Goal: Navigation & Orientation: Find specific page/section

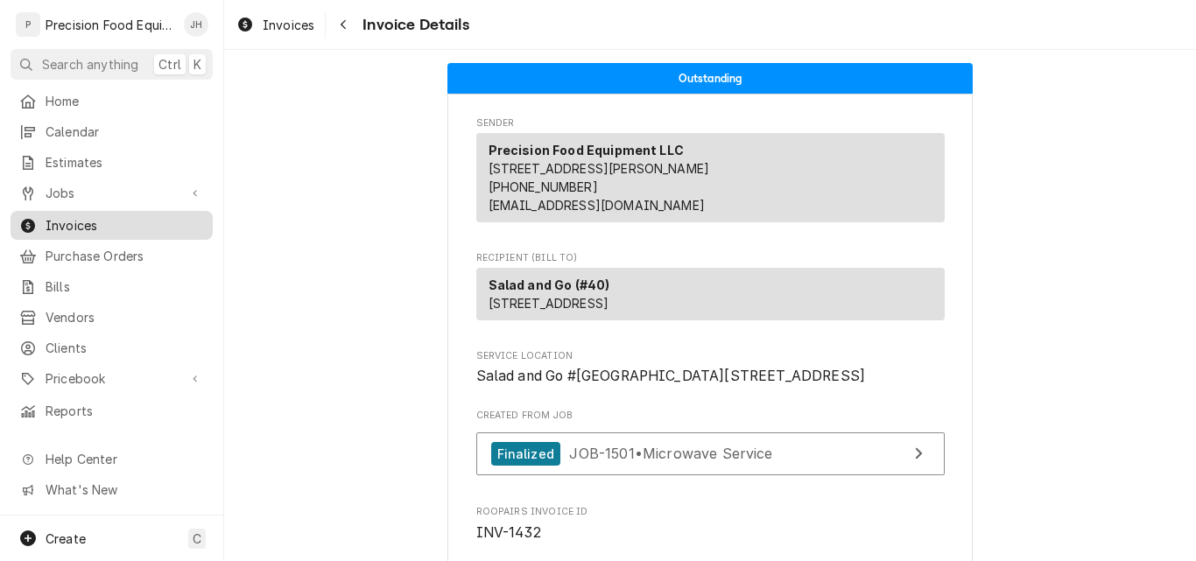
scroll to position [1138, 0]
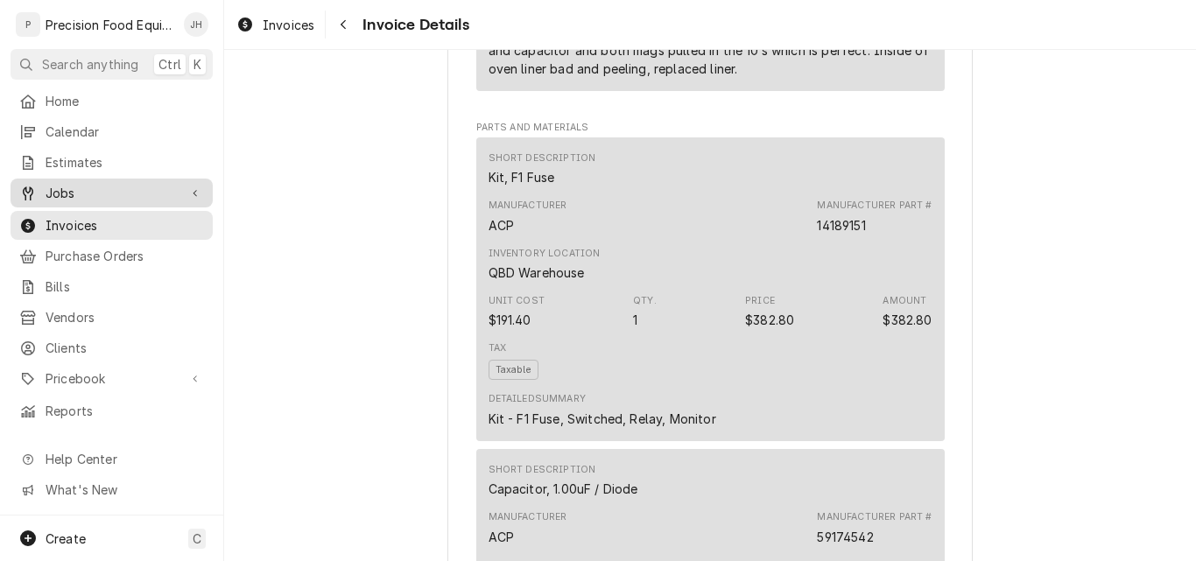
click at [88, 184] on span "Jobs" at bounding box center [112, 193] width 132 height 18
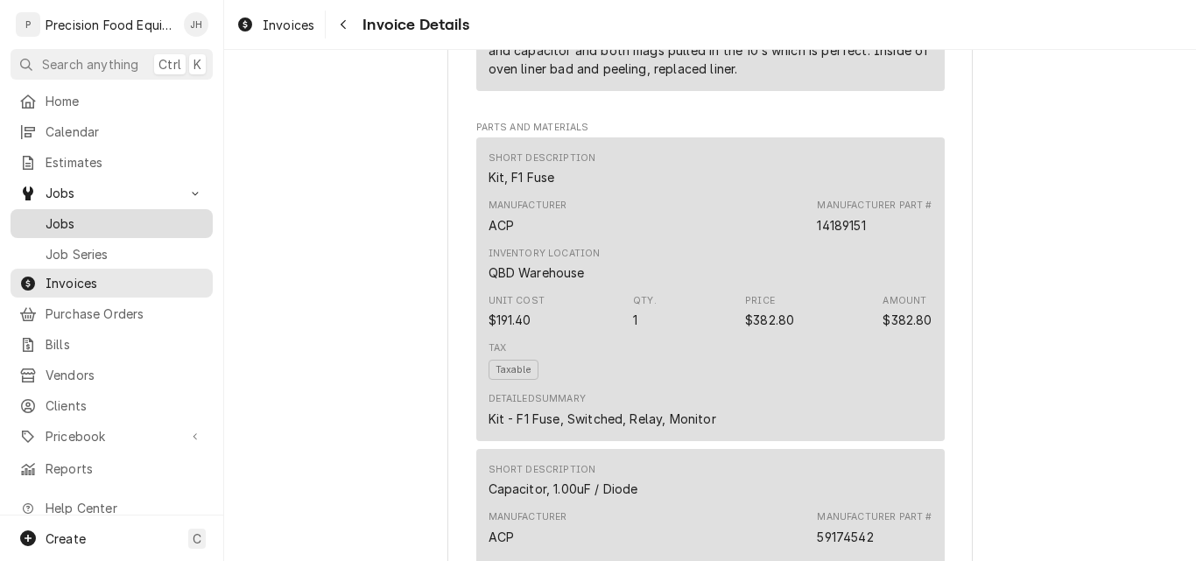
click at [75, 214] on span "Jobs" at bounding box center [125, 223] width 158 height 18
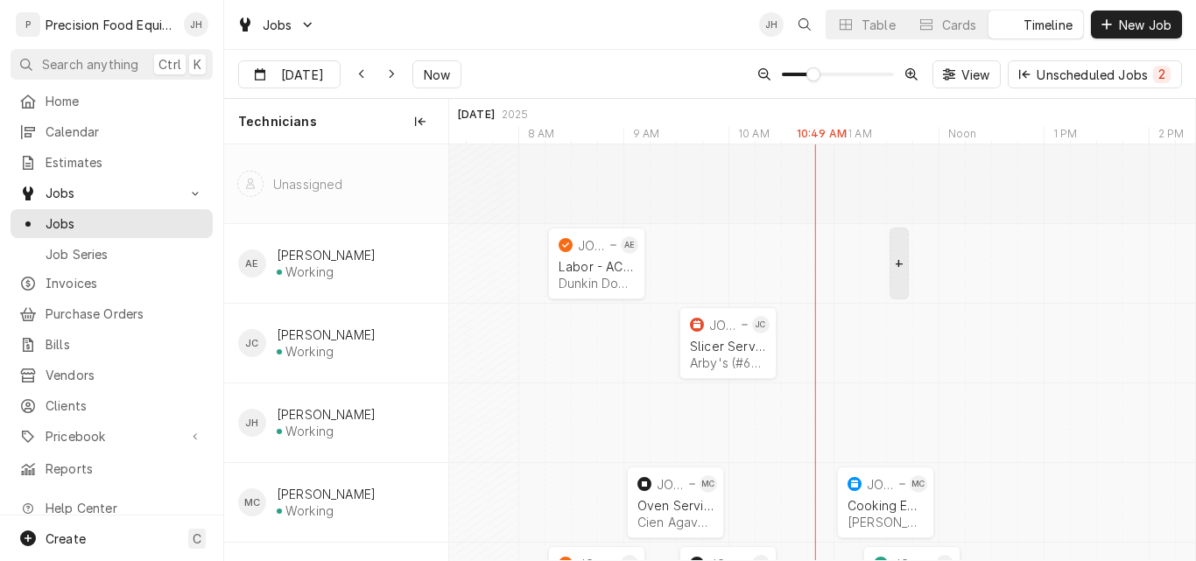
scroll to position [0, 14770]
click at [871, 25] on div "Table" at bounding box center [878, 25] width 34 height 18
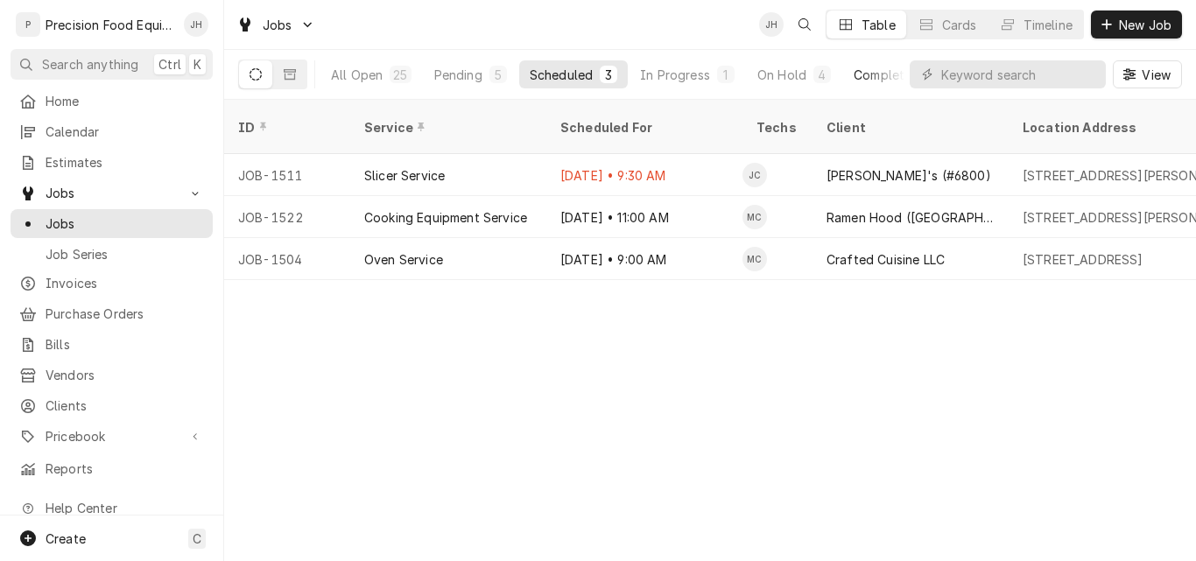
click at [884, 75] on div "Completed" at bounding box center [887, 75] width 66 height 18
